Goal: Task Accomplishment & Management: Manage account settings

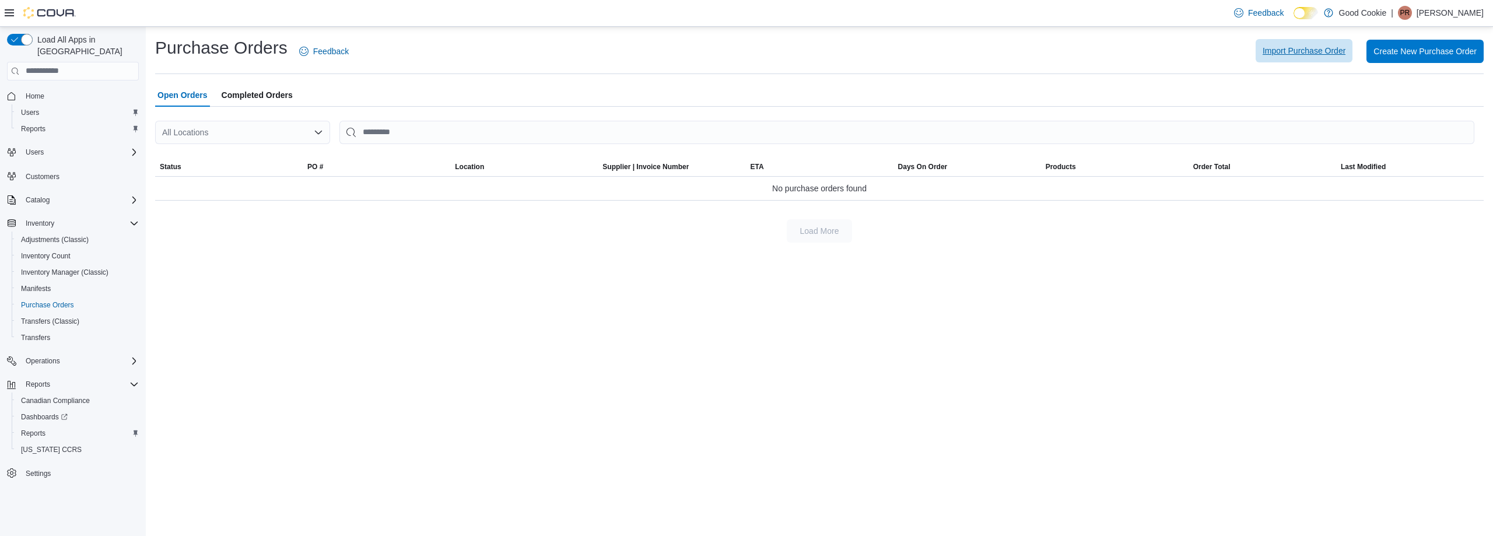
click at [1302, 48] on span "Import Purchase Order" at bounding box center [1304, 51] width 83 height 12
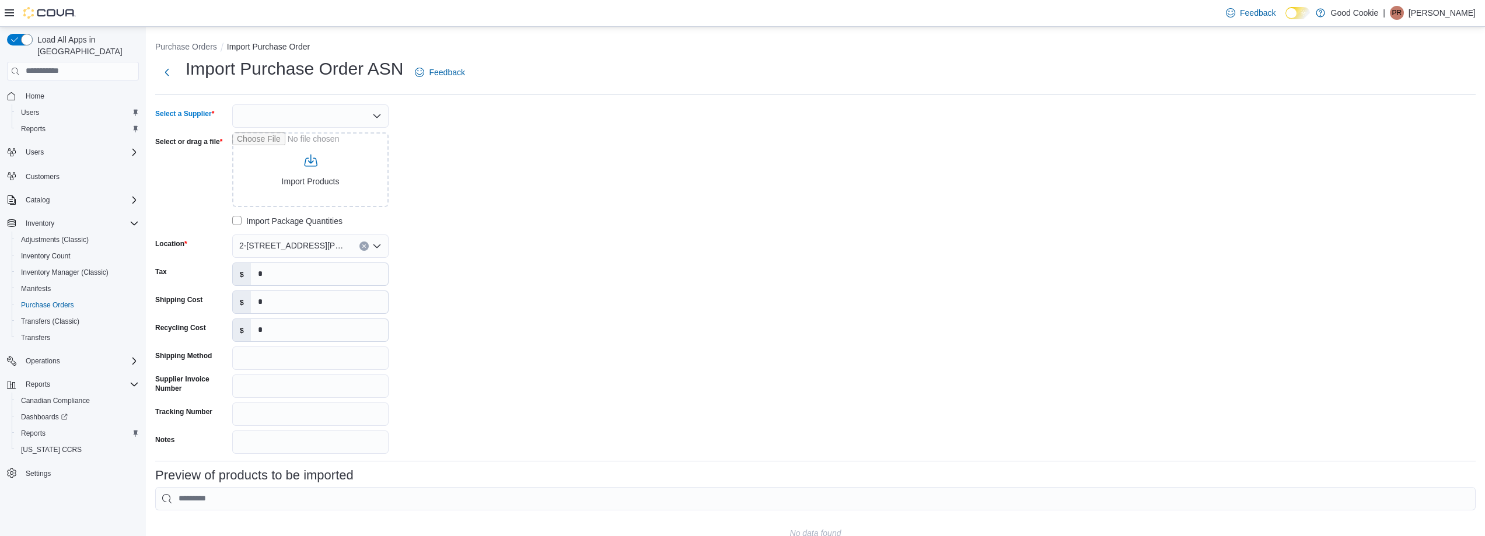
click at [376, 114] on icon "Open list of options" at bounding box center [376, 115] width 9 height 9
click at [267, 137] on span "OCS" at bounding box center [317, 136] width 128 height 12
click at [321, 169] on input "Select or drag a file" at bounding box center [310, 169] width 156 height 75
type input "**********"
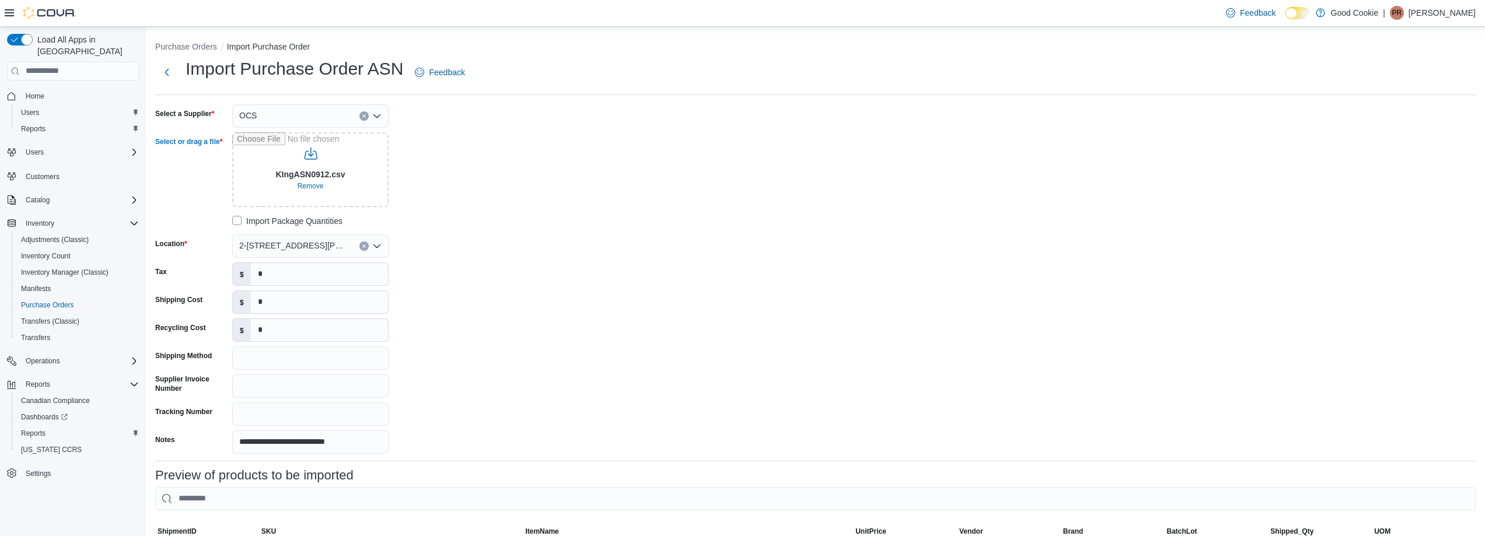
click at [366, 247] on button "Clear input" at bounding box center [363, 246] width 9 height 9
click at [323, 314] on span "B-[STREET_ADDRESS]" at bounding box center [315, 317] width 89 height 12
click at [559, 291] on div "**********" at bounding box center [815, 278] width 1320 height 349
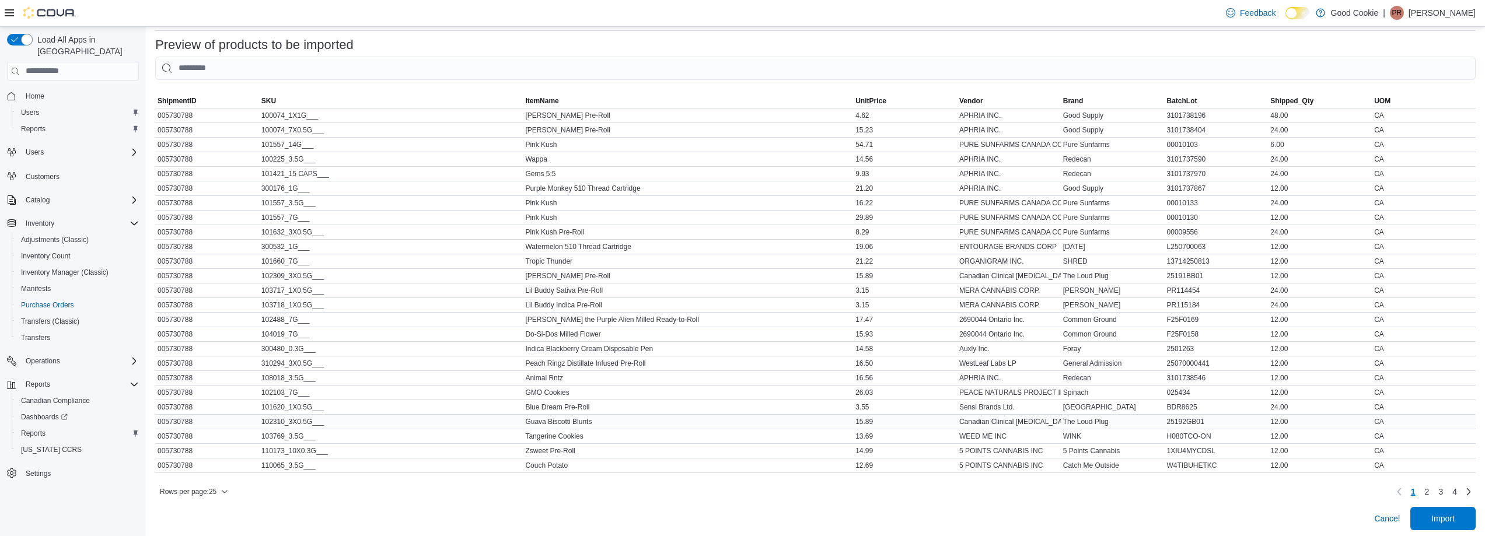
scroll to position [443, 0]
click at [1463, 510] on span "Import" at bounding box center [1442, 514] width 51 height 23
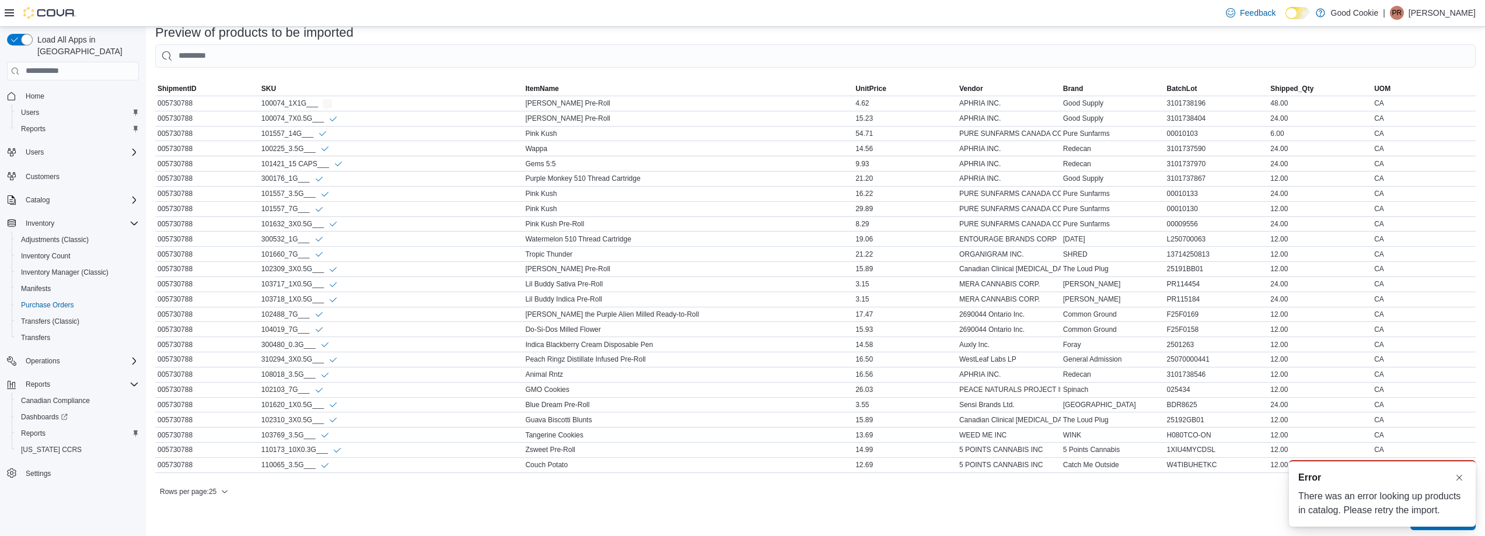
scroll to position [0, 0]
click at [1462, 477] on button "Dismiss toast" at bounding box center [1459, 477] width 14 height 14
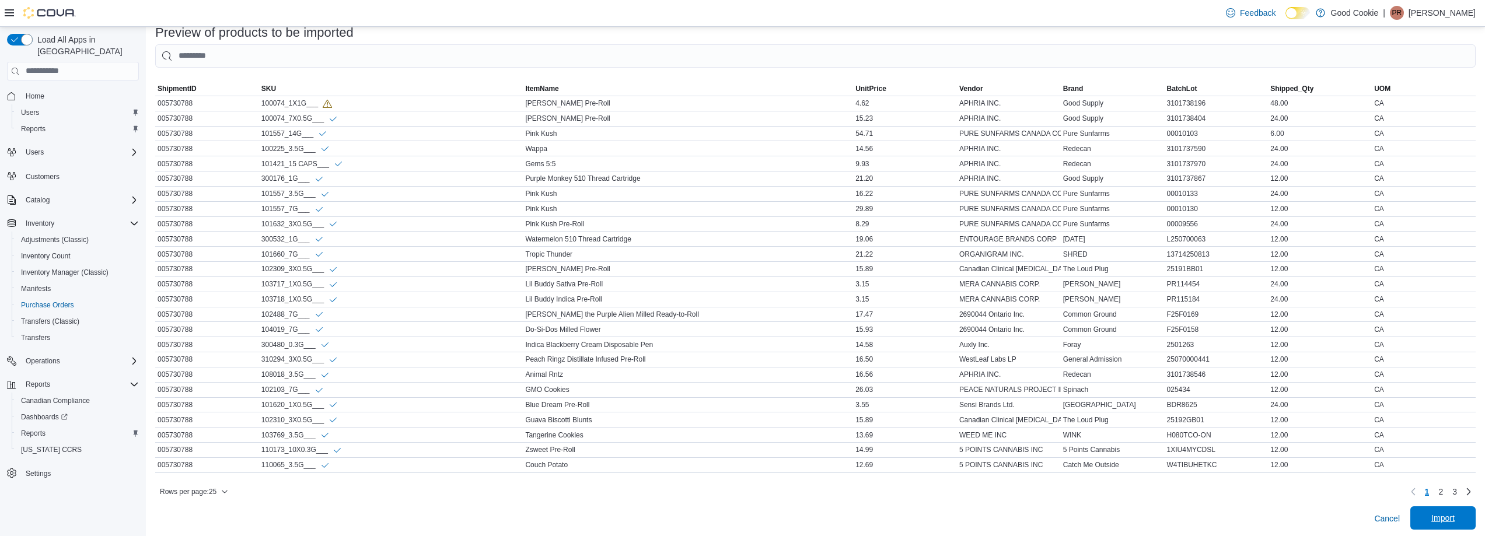
click at [1440, 524] on span "Import" at bounding box center [1442, 518] width 23 height 12
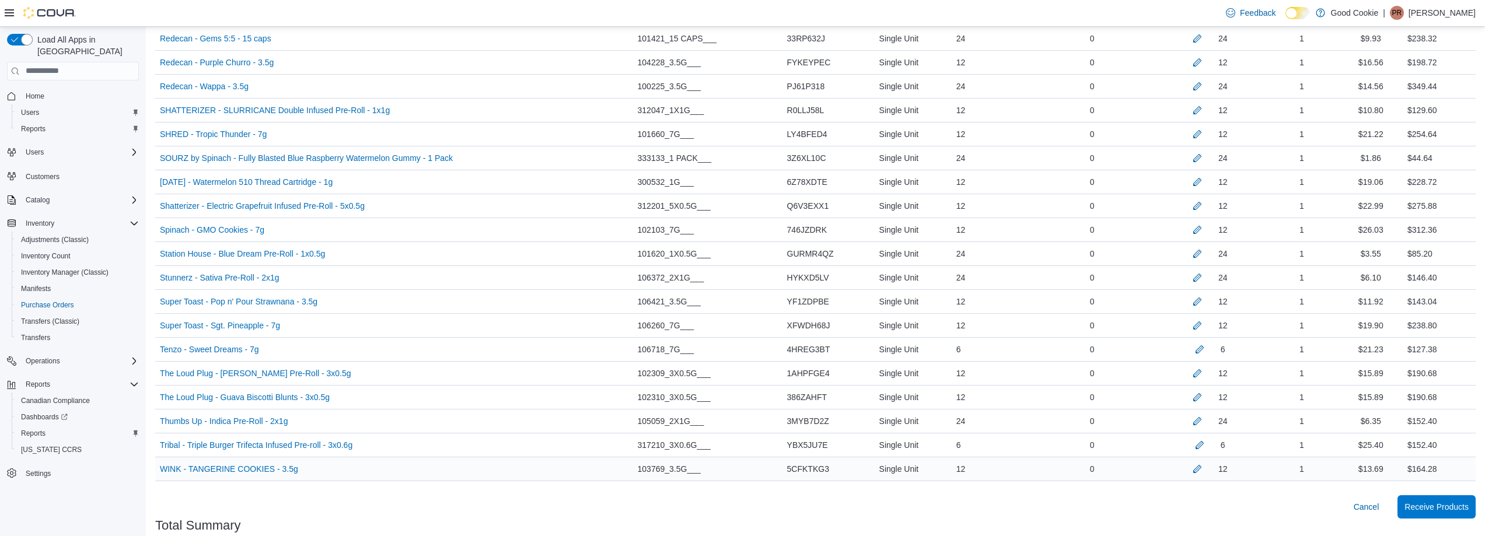
scroll to position [1815, 0]
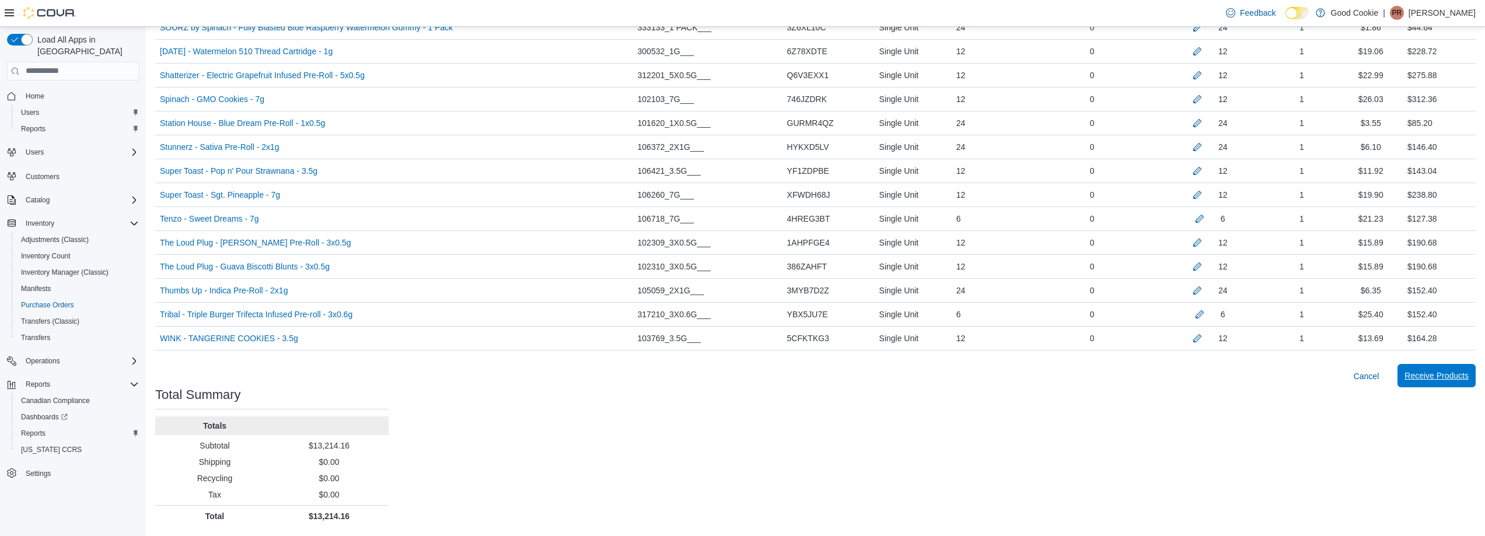
click at [1460, 378] on span "Receive Products" at bounding box center [1436, 376] width 64 height 12
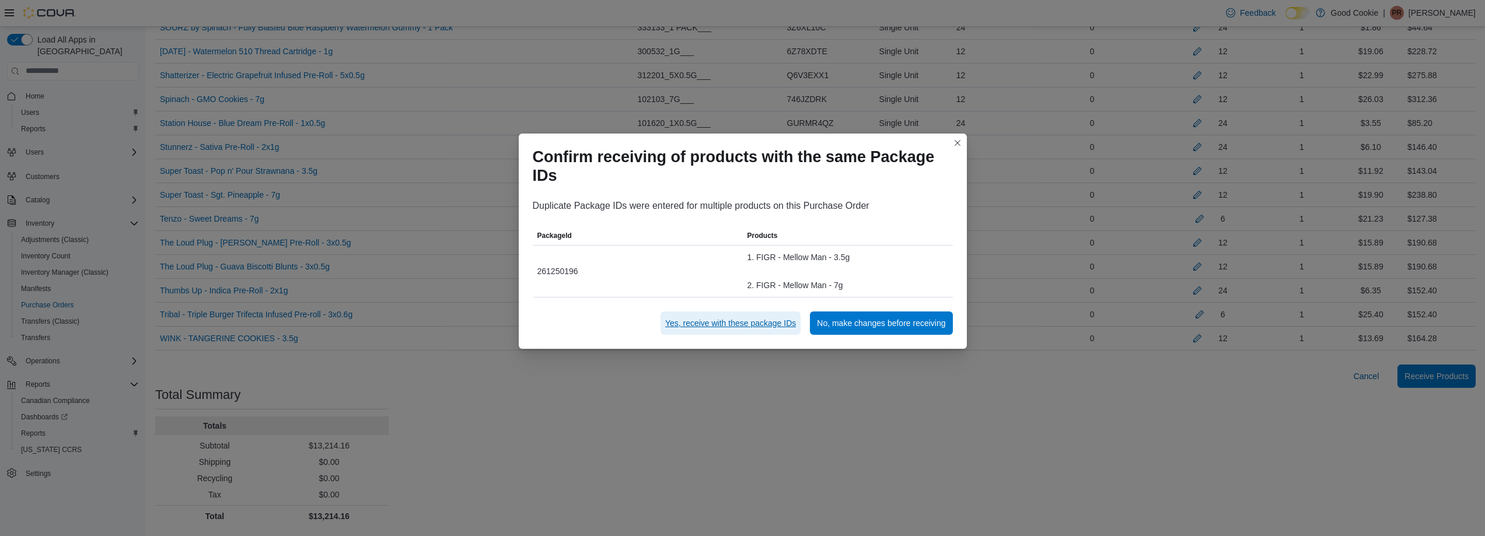
click at [749, 323] on span "Yes, receive with these package IDs" at bounding box center [730, 323] width 131 height 12
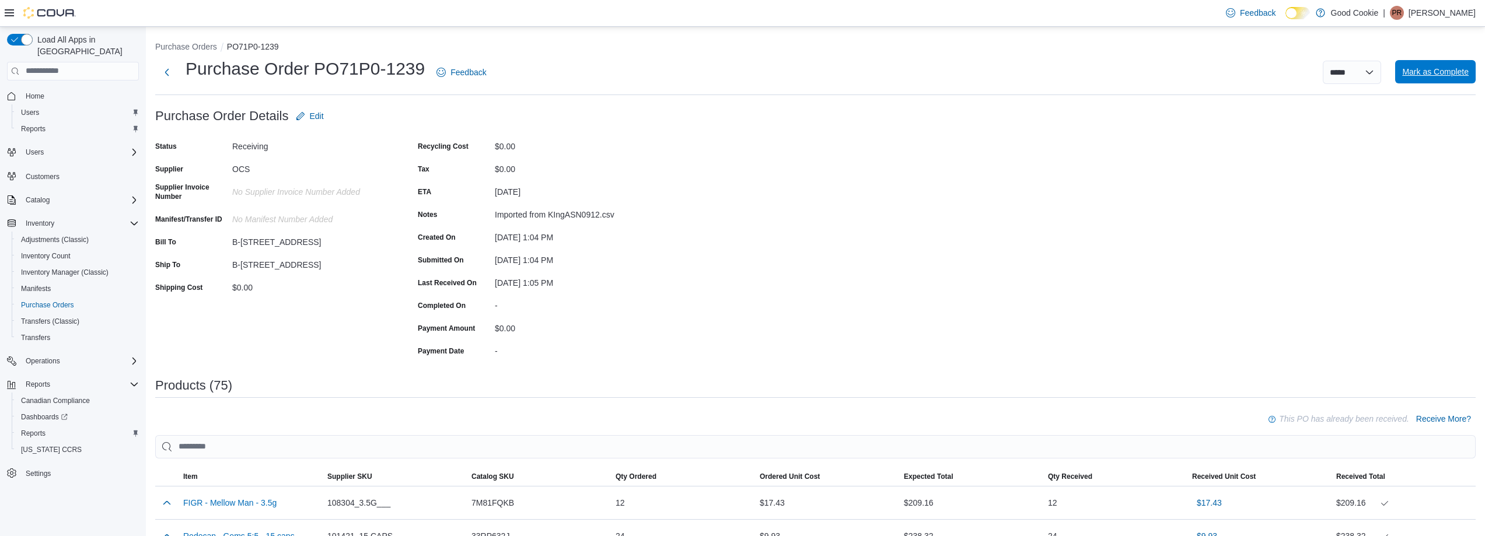
click at [1443, 71] on span "Mark as Complete" at bounding box center [1435, 72] width 67 height 12
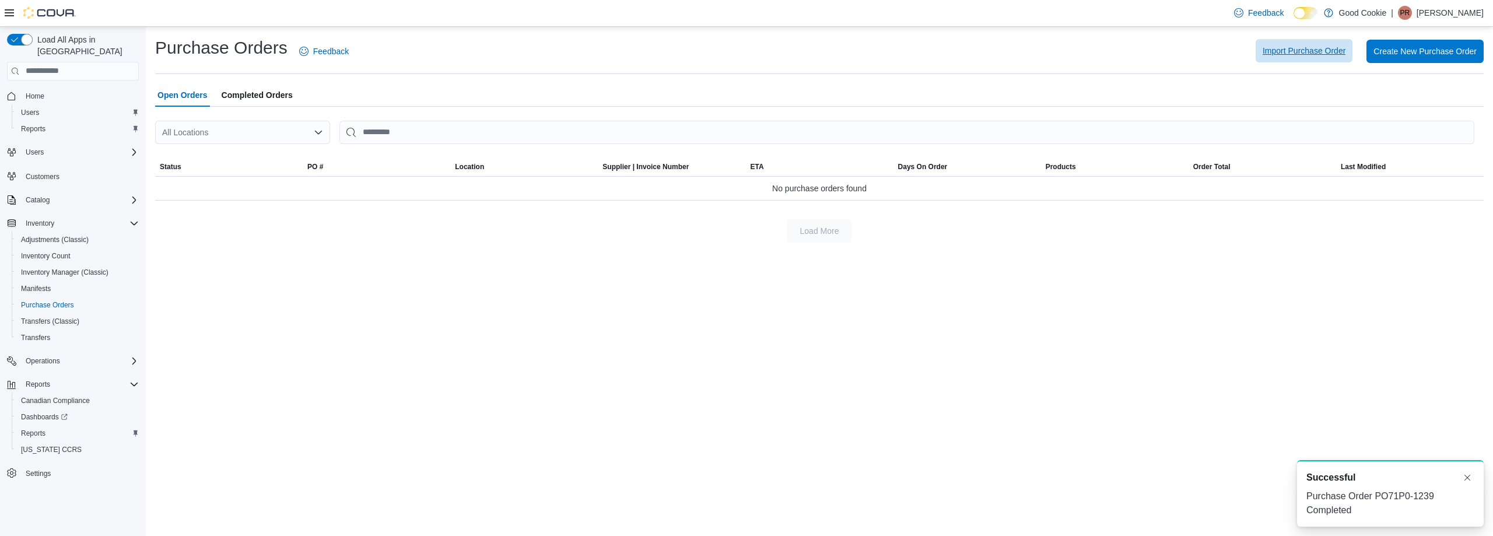
click at [1306, 49] on span "Import Purchase Order" at bounding box center [1304, 51] width 83 height 12
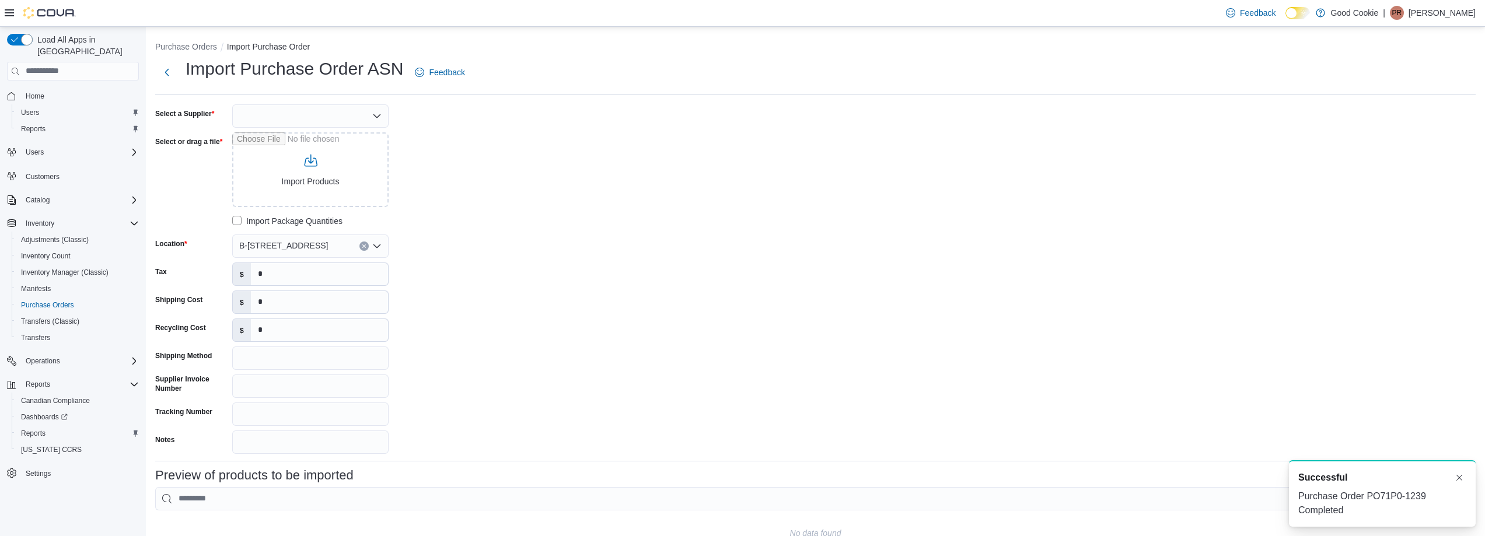
click at [368, 114] on div at bounding box center [310, 115] width 156 height 23
click at [264, 137] on span "OCS" at bounding box center [317, 136] width 128 height 12
click at [310, 175] on input "Select or drag a file" at bounding box center [310, 169] width 156 height 75
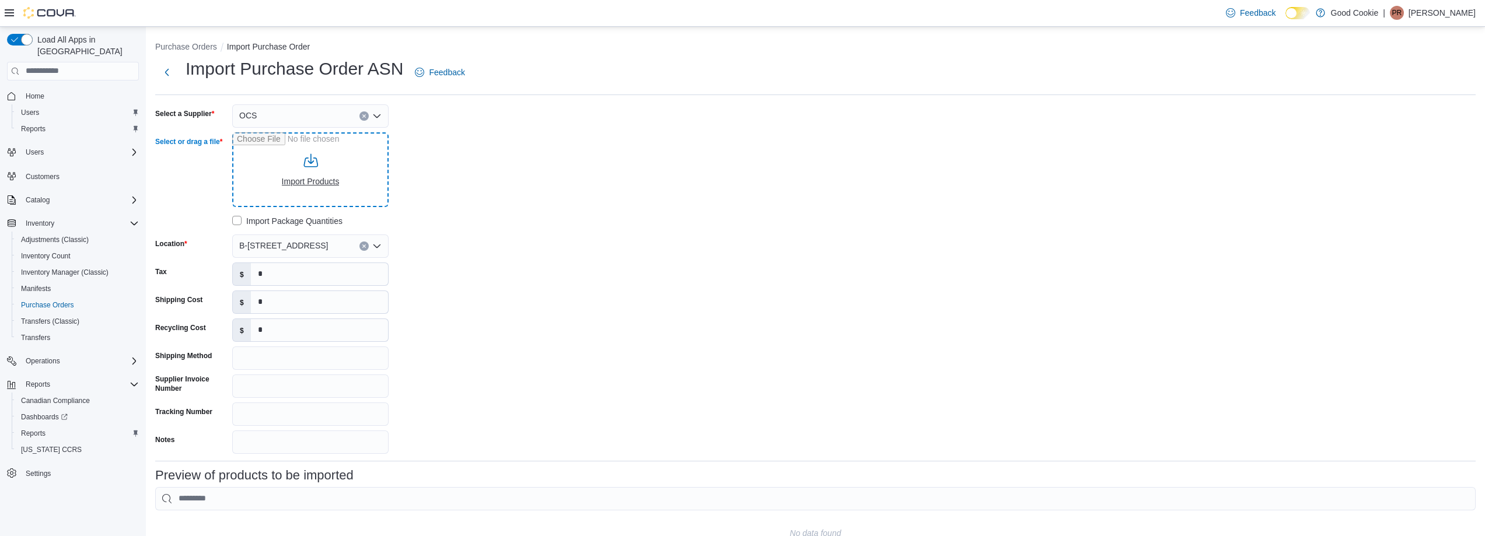
type input "**********"
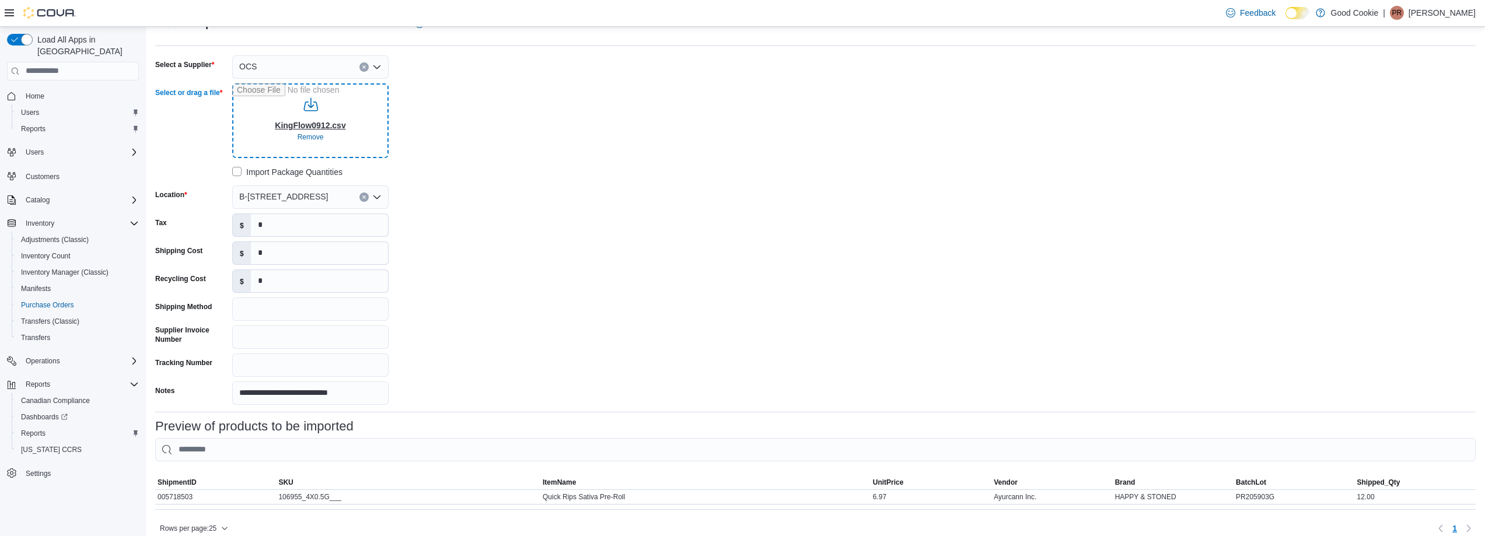
scroll to position [98, 0]
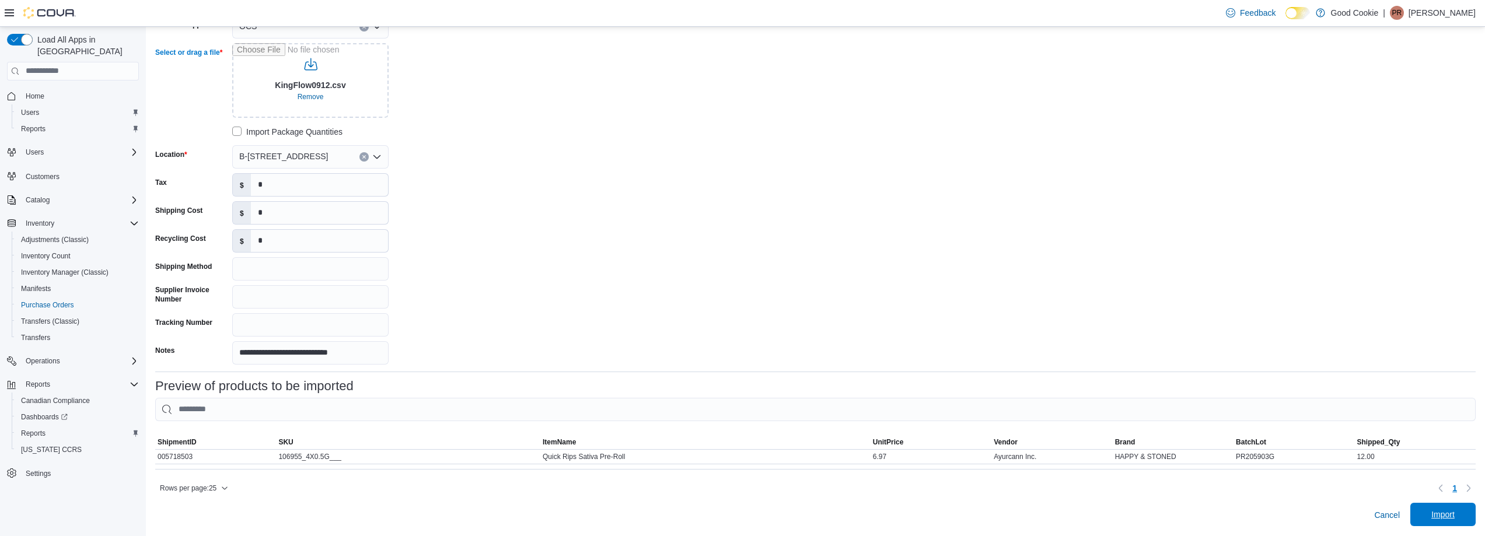
click at [1443, 508] on span "Import" at bounding box center [1442, 514] width 51 height 23
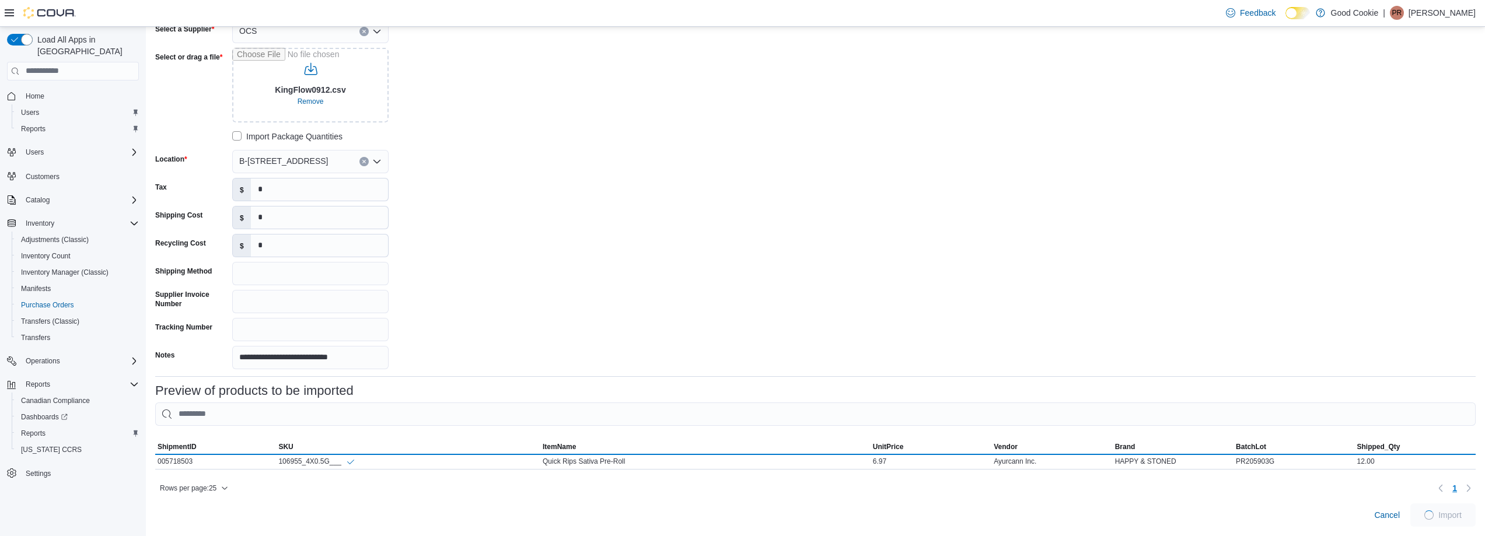
scroll to position [93, 0]
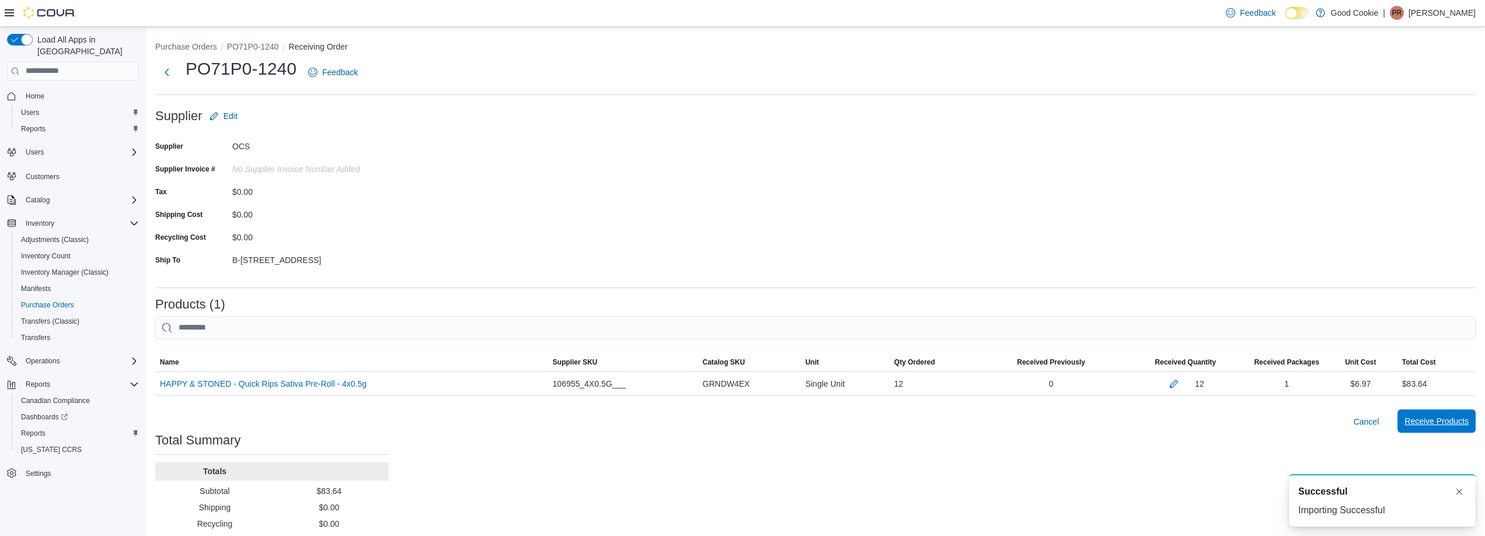
click at [1451, 421] on span "Receive Products" at bounding box center [1436, 421] width 64 height 12
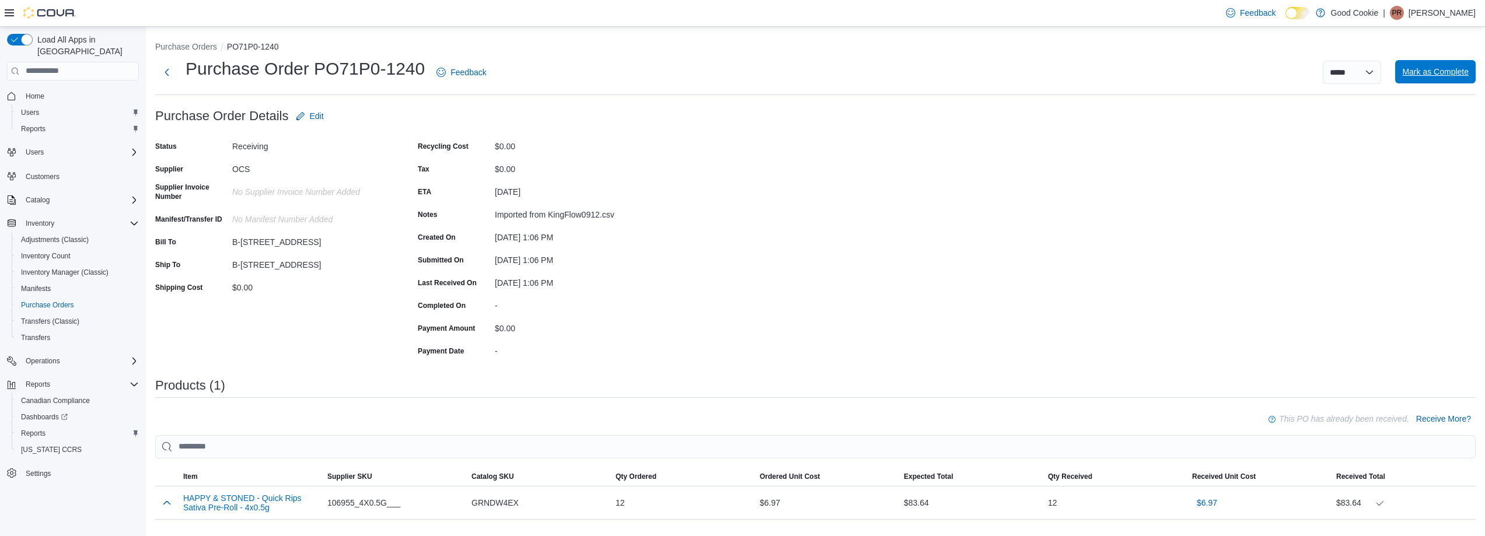
click at [1441, 67] on span "Mark as Complete" at bounding box center [1435, 72] width 67 height 12
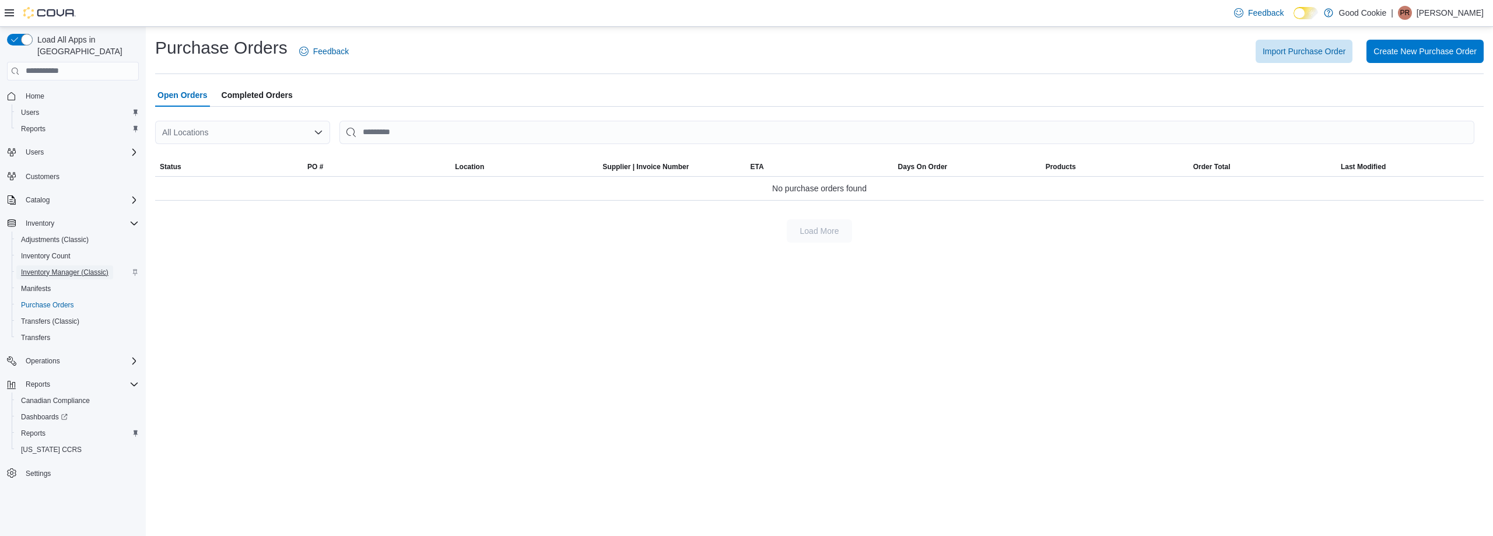
click at [54, 268] on span "Inventory Manager (Classic)" at bounding box center [65, 272] width 88 height 9
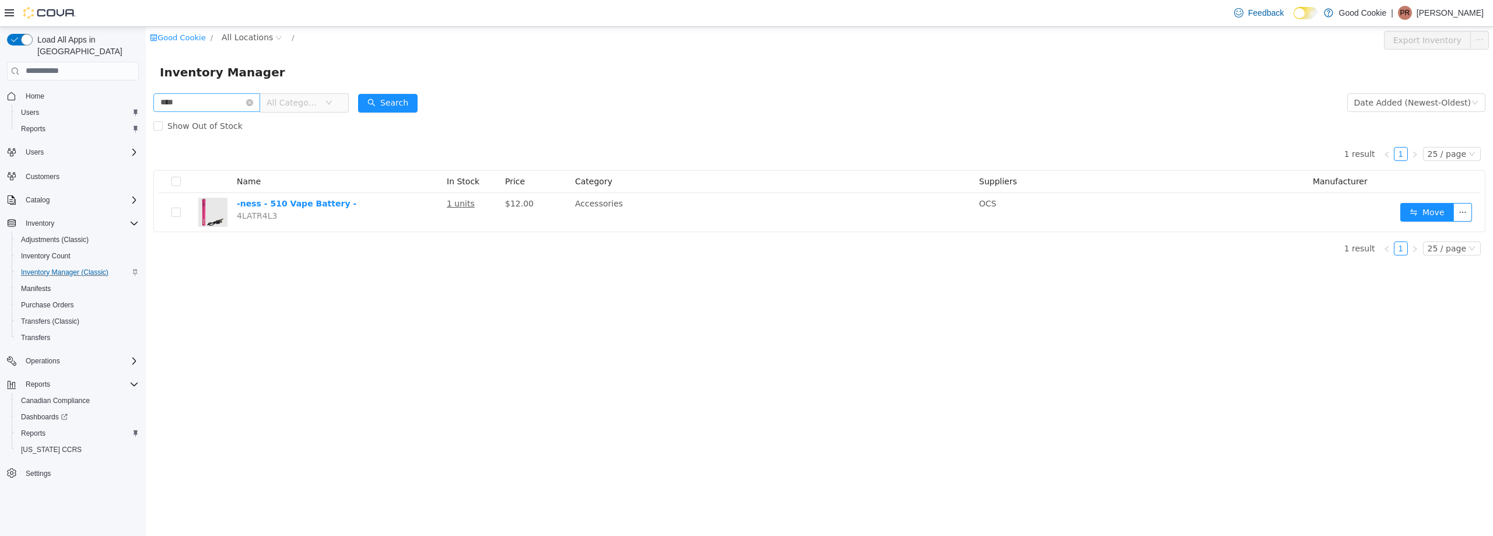
click at [229, 105] on input "****" at bounding box center [206, 102] width 107 height 19
click at [229, 104] on input "****" at bounding box center [206, 102] width 107 height 19
click at [197, 102] on input "****" at bounding box center [206, 102] width 107 height 19
type input "*******"
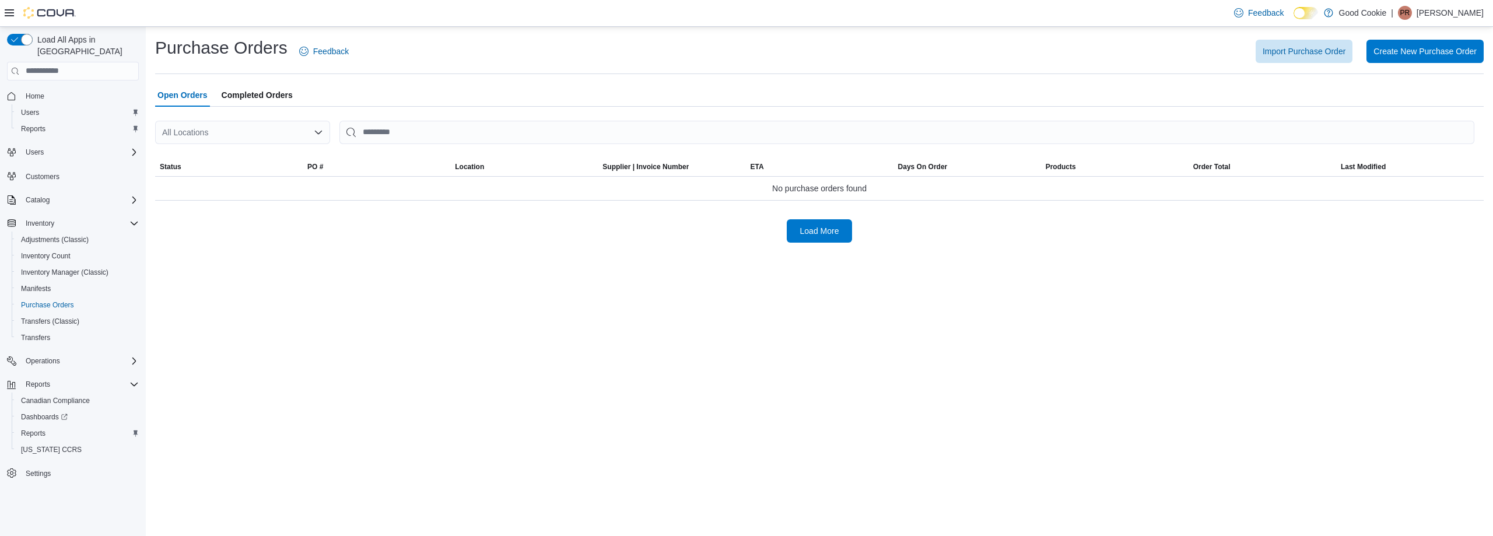
click at [263, 94] on span "Completed Orders" at bounding box center [257, 94] width 71 height 23
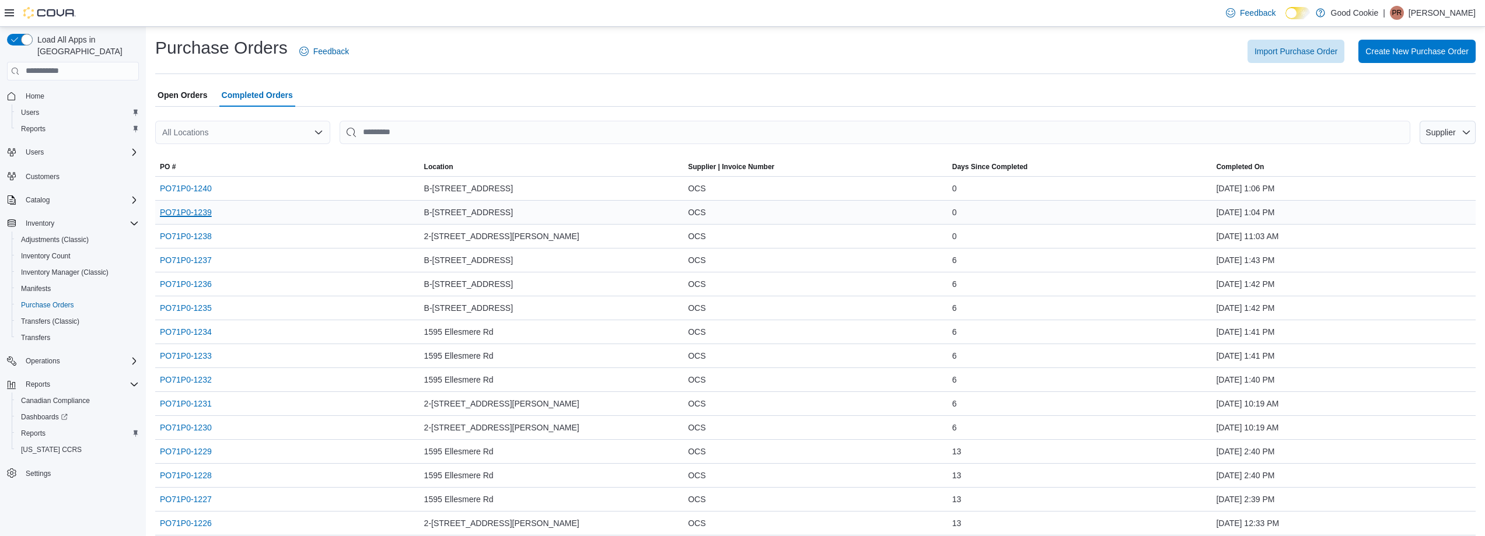
click at [197, 210] on link "PO71P0-1239" at bounding box center [186, 212] width 52 height 14
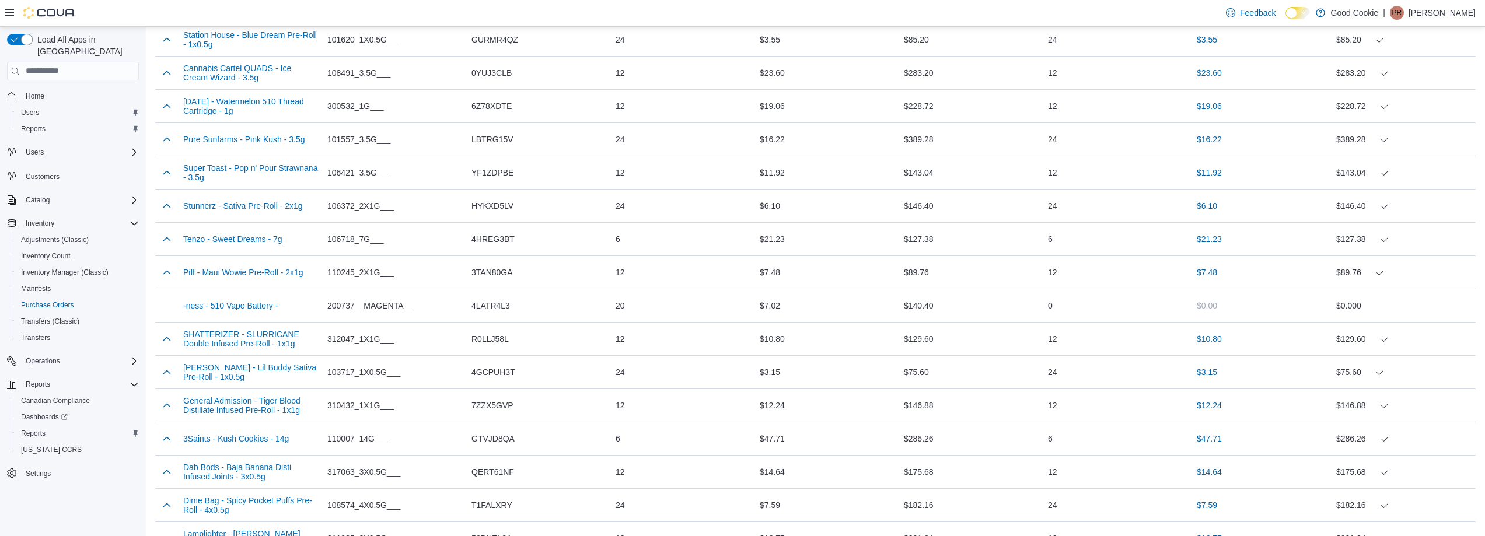
scroll to position [1225, 0]
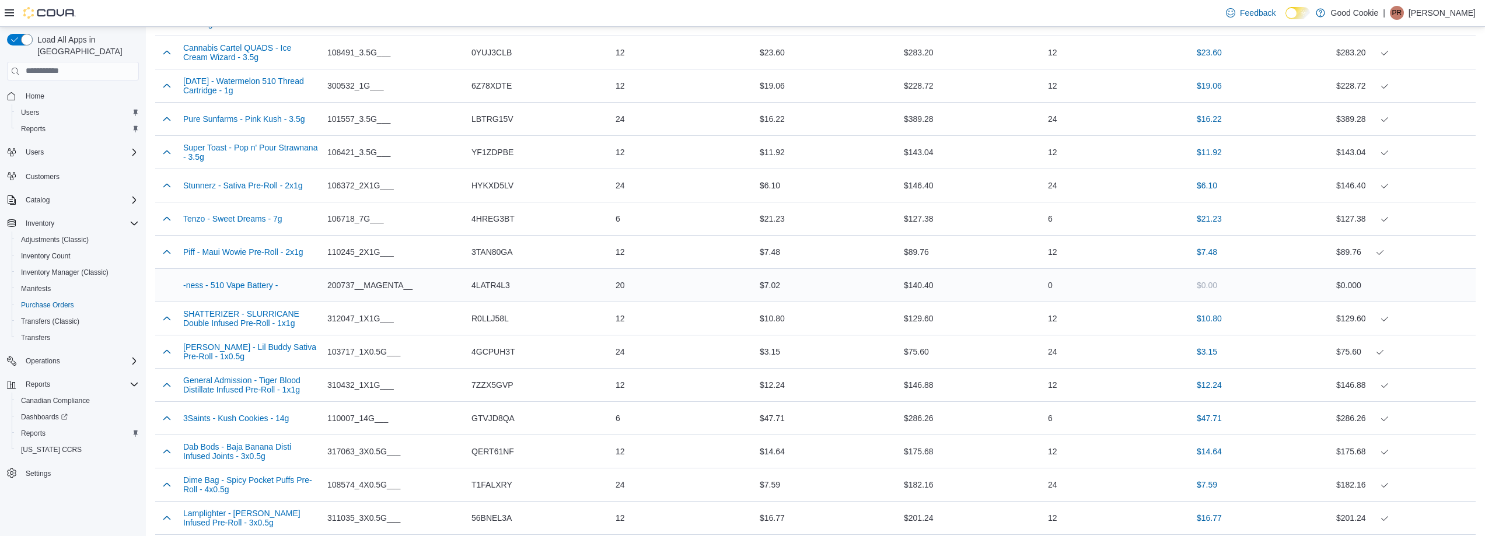
click at [167, 281] on div at bounding box center [166, 285] width 23 height 9
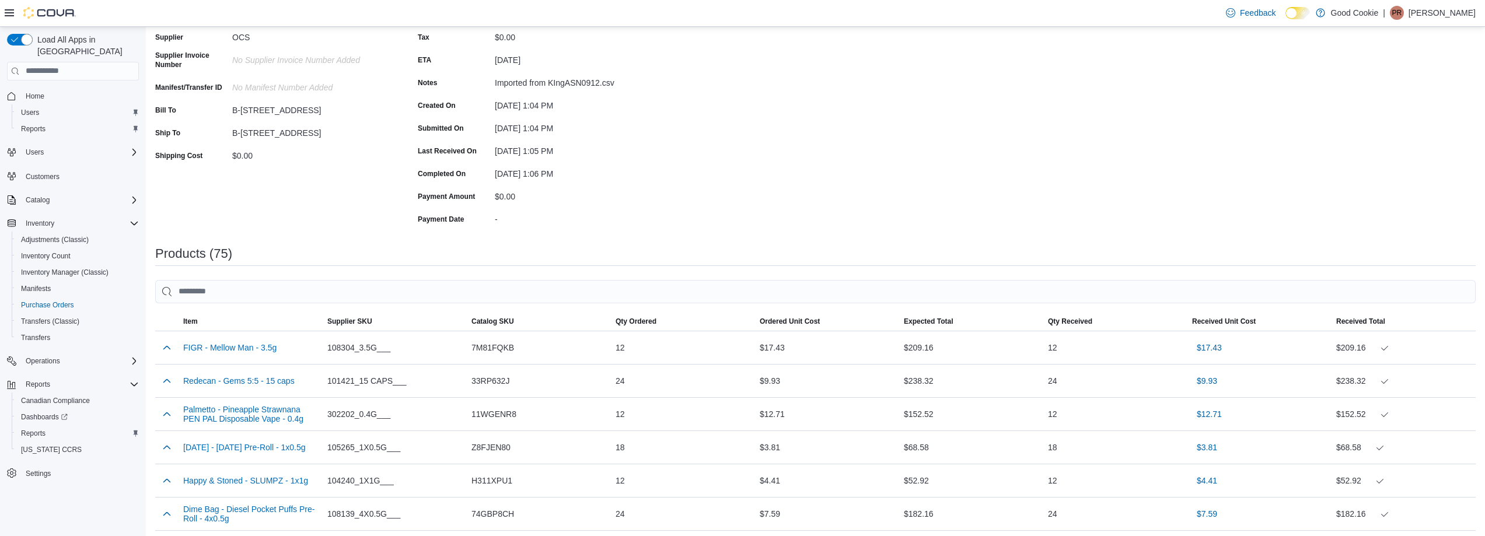
scroll to position [0, 0]
